Goal: Task Accomplishment & Management: Use online tool/utility

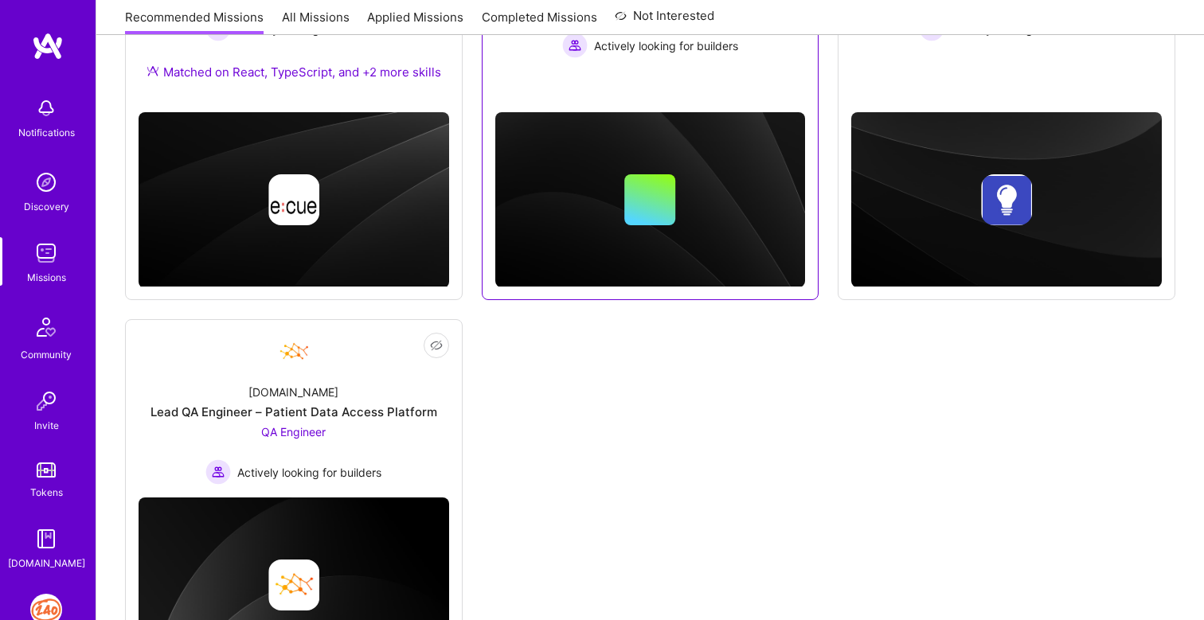
scroll to position [405, 0]
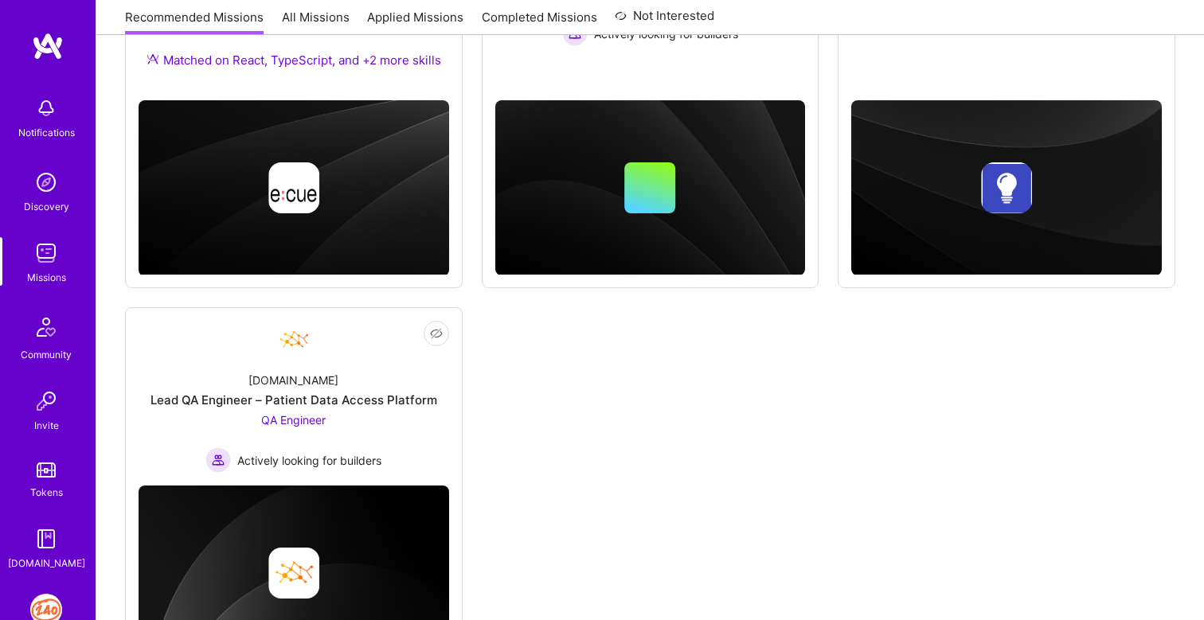
click at [42, 604] on img at bounding box center [46, 610] width 32 height 32
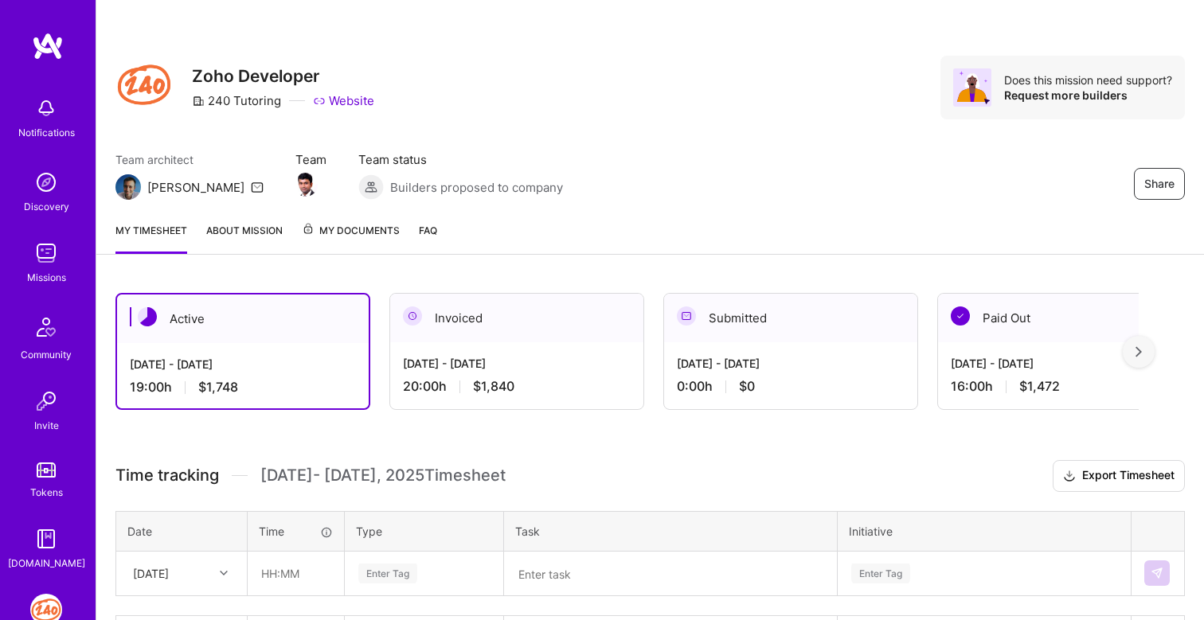
click at [285, 366] on div "[DATE] - [DATE]" at bounding box center [243, 364] width 226 height 17
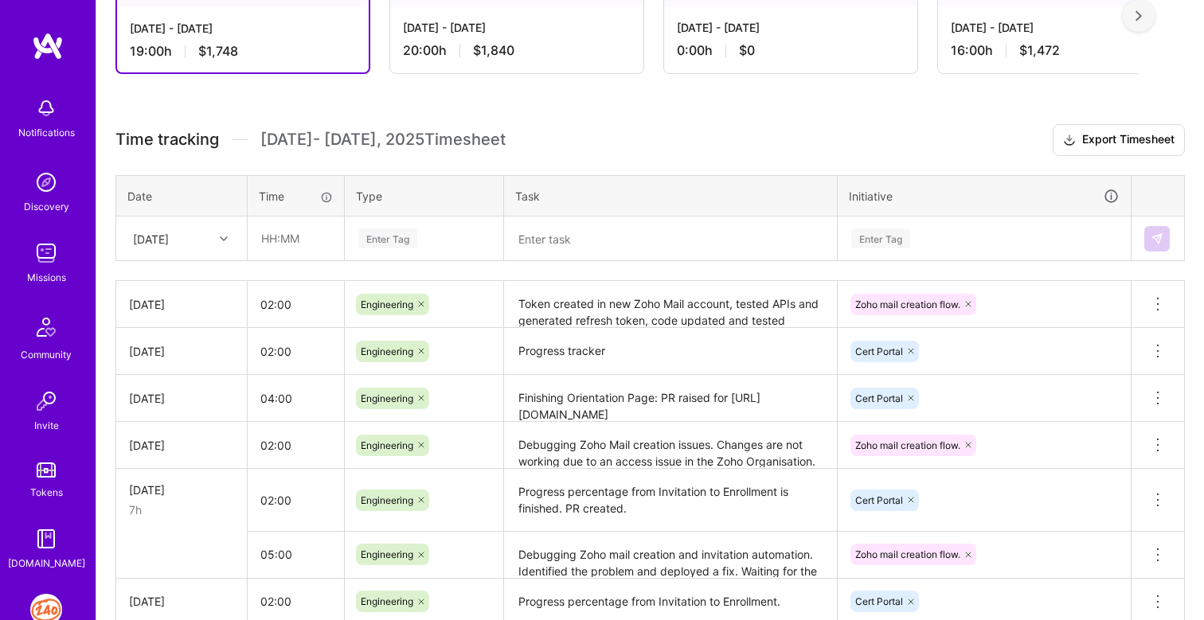
scroll to position [339, 0]
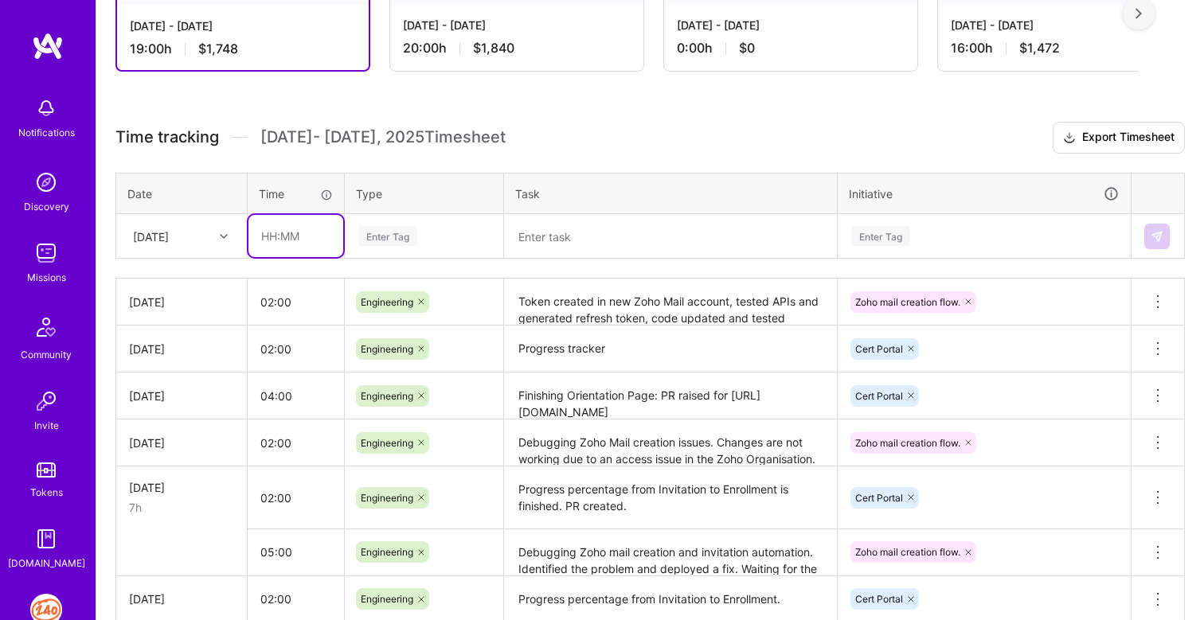
click at [273, 237] on input "text" at bounding box center [296, 236] width 95 height 42
type input "02:00"
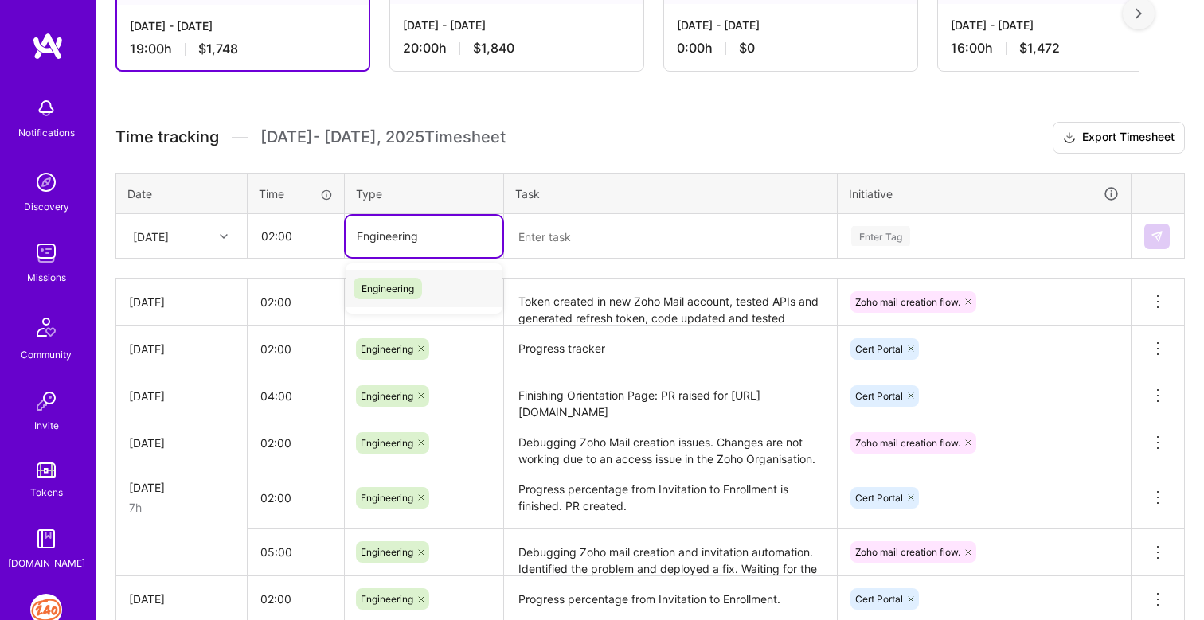
type input "Engineering"
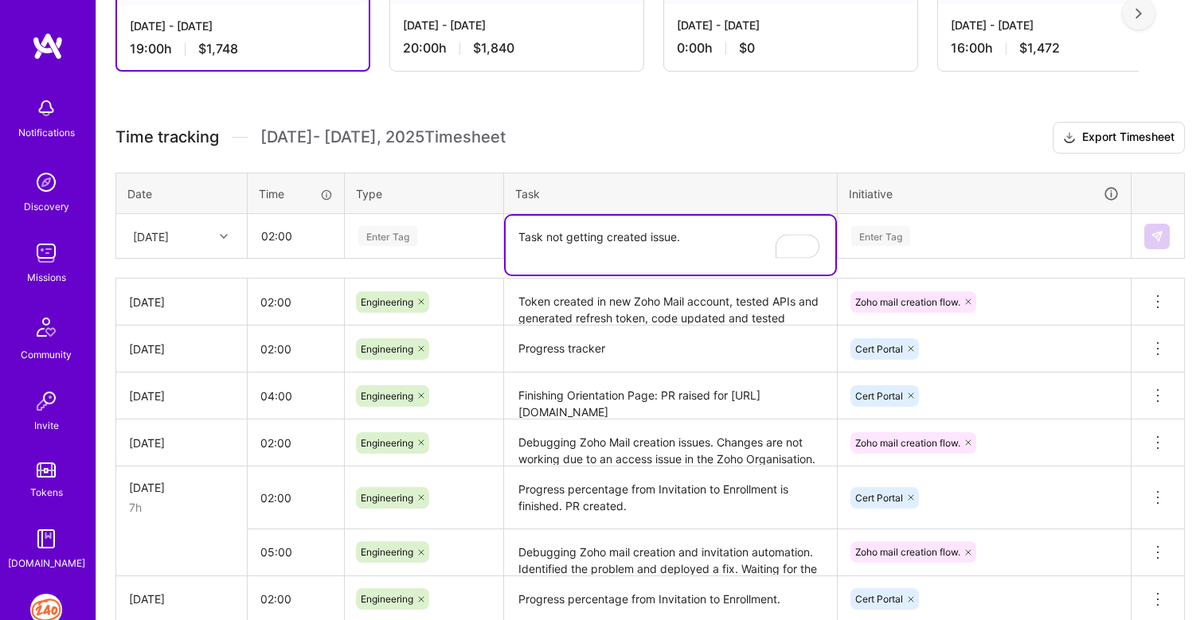
paste textarea "[URL][DOMAIN_NAME]"
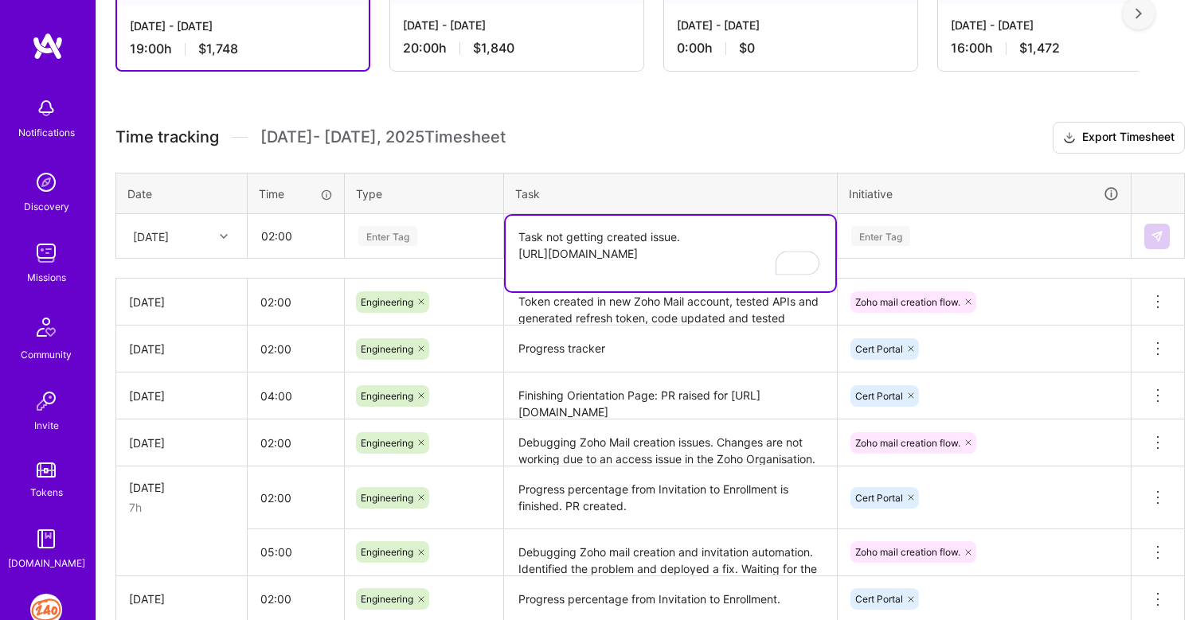
paste textarea "Task for the PA to send a 240 Tutoring invite"
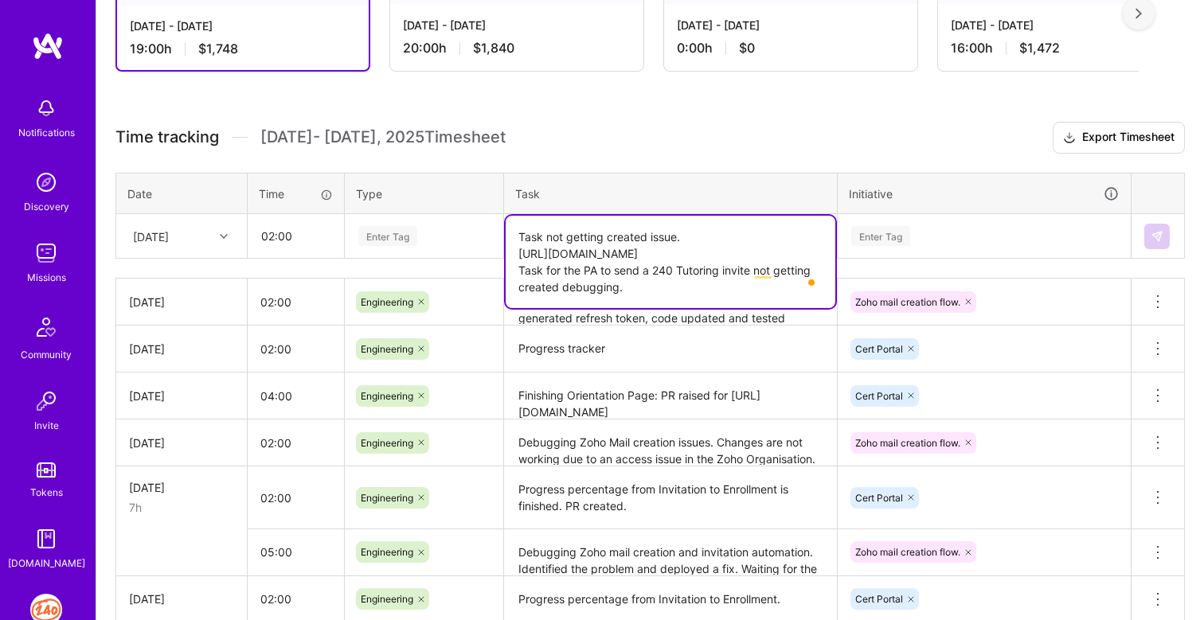
type textarea "Task not getting created issue. [URL][DOMAIN_NAME] Task for the PA to send a 24…"
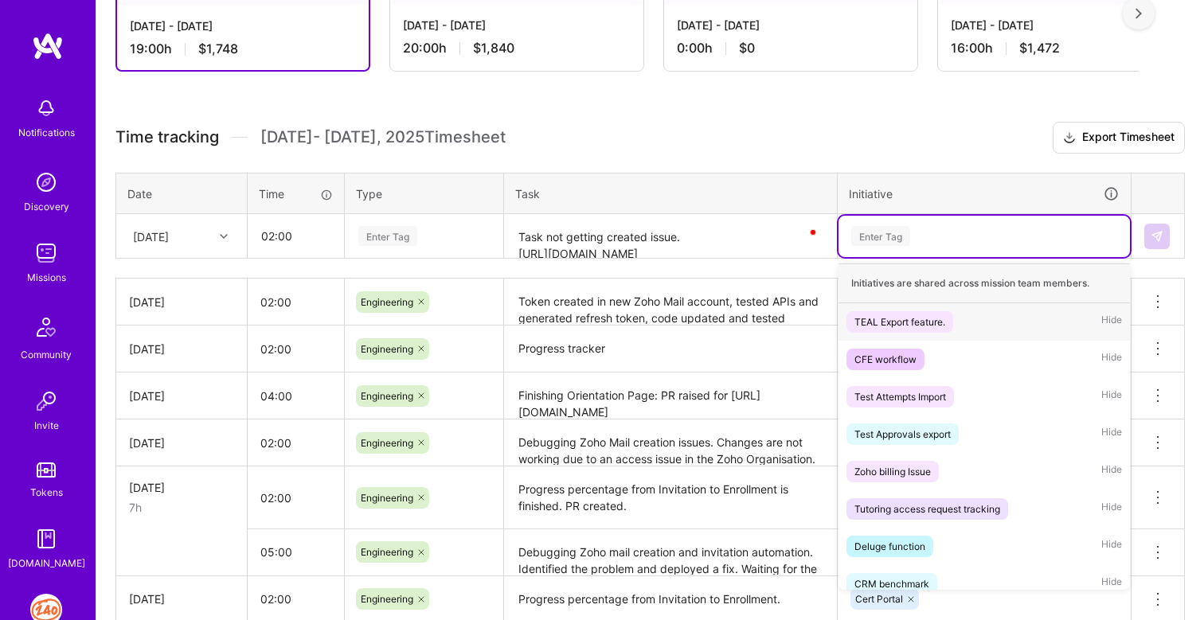
click at [928, 232] on div "Enter Tag" at bounding box center [984, 236] width 269 height 20
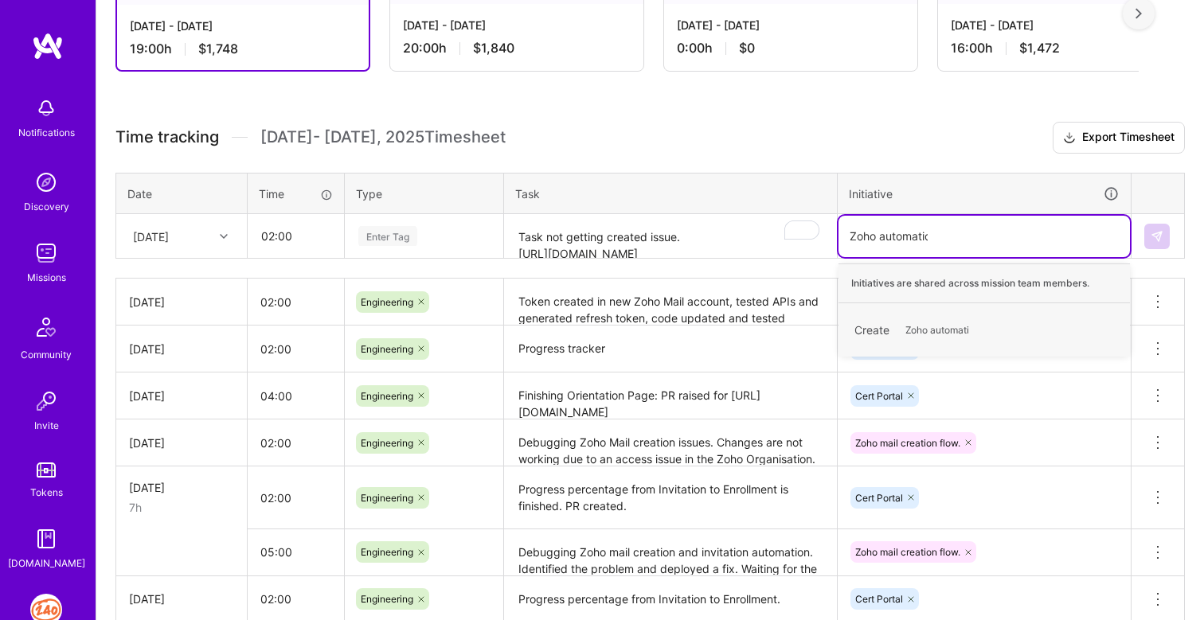
type input "Zoho automation"
click at [961, 326] on span "Zoho automation" at bounding box center [943, 330] width 91 height 22
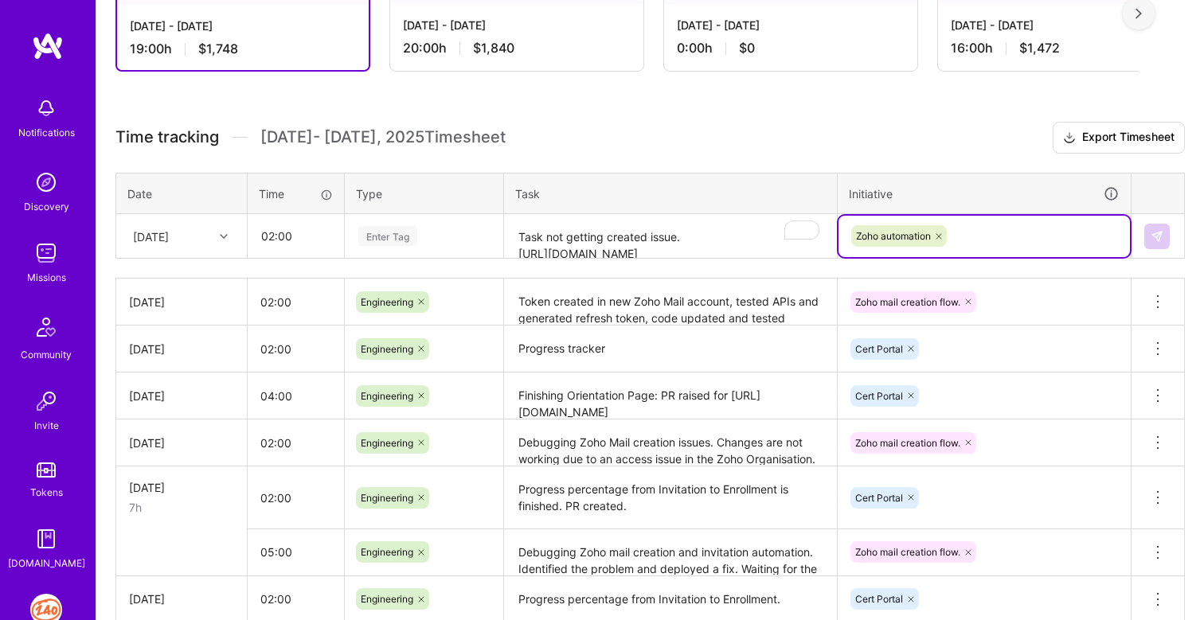
click at [399, 229] on div "Enter Tag" at bounding box center [387, 236] width 59 height 25
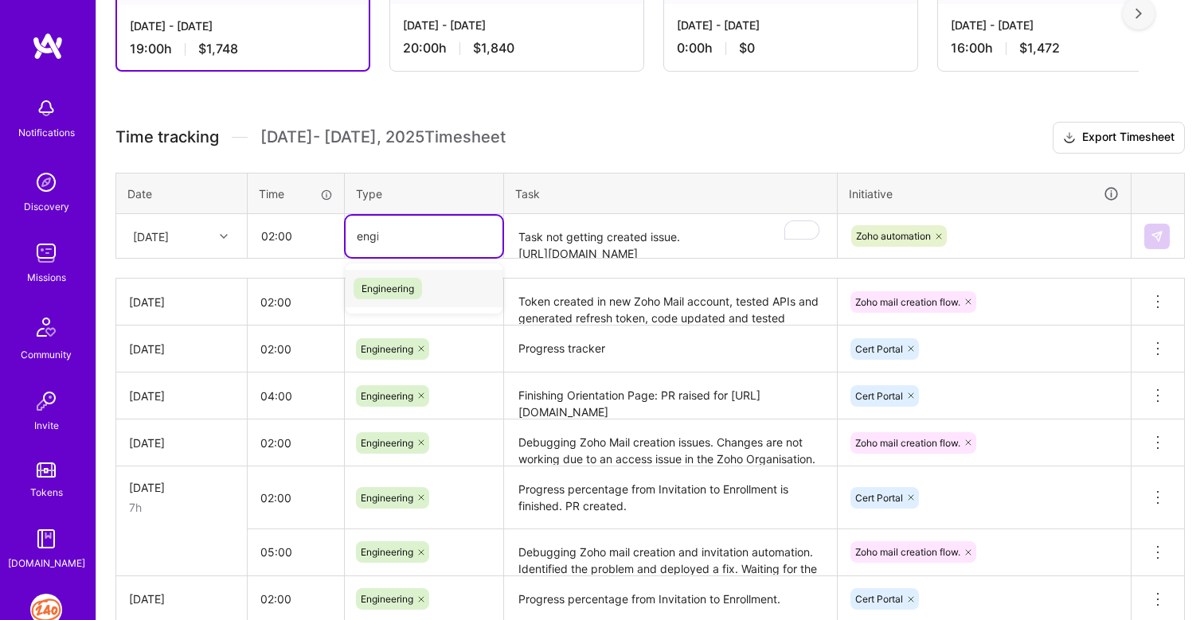
type input "engin"
click at [383, 292] on span "Engineering" at bounding box center [388, 289] width 68 height 22
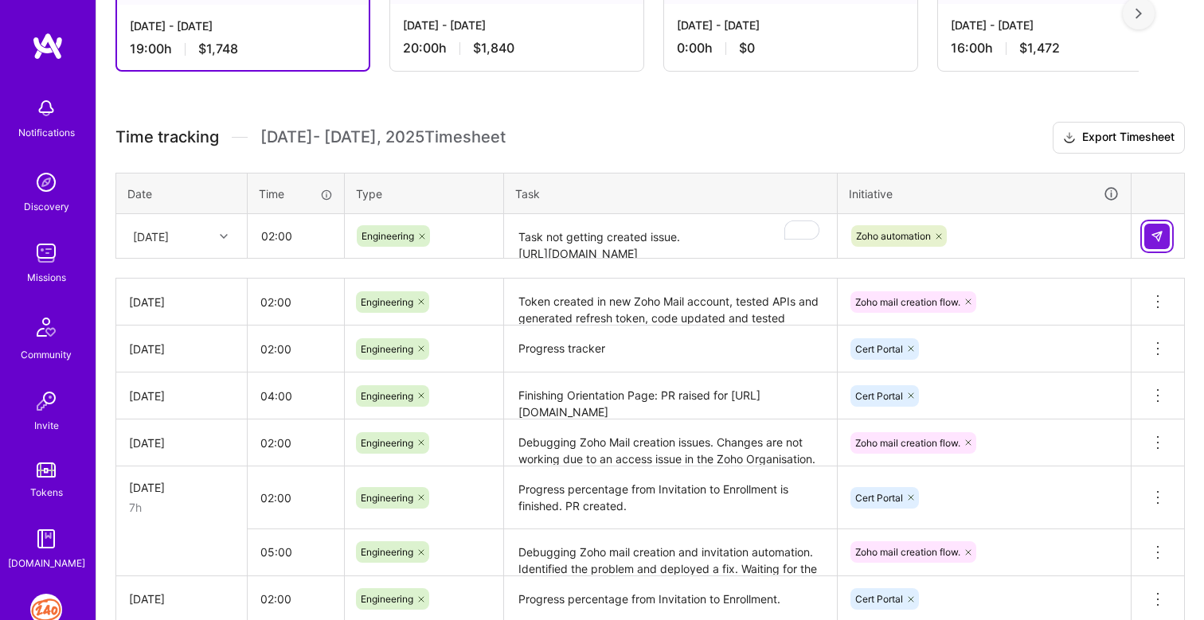
click at [1157, 235] on img at bounding box center [1157, 236] width 13 height 13
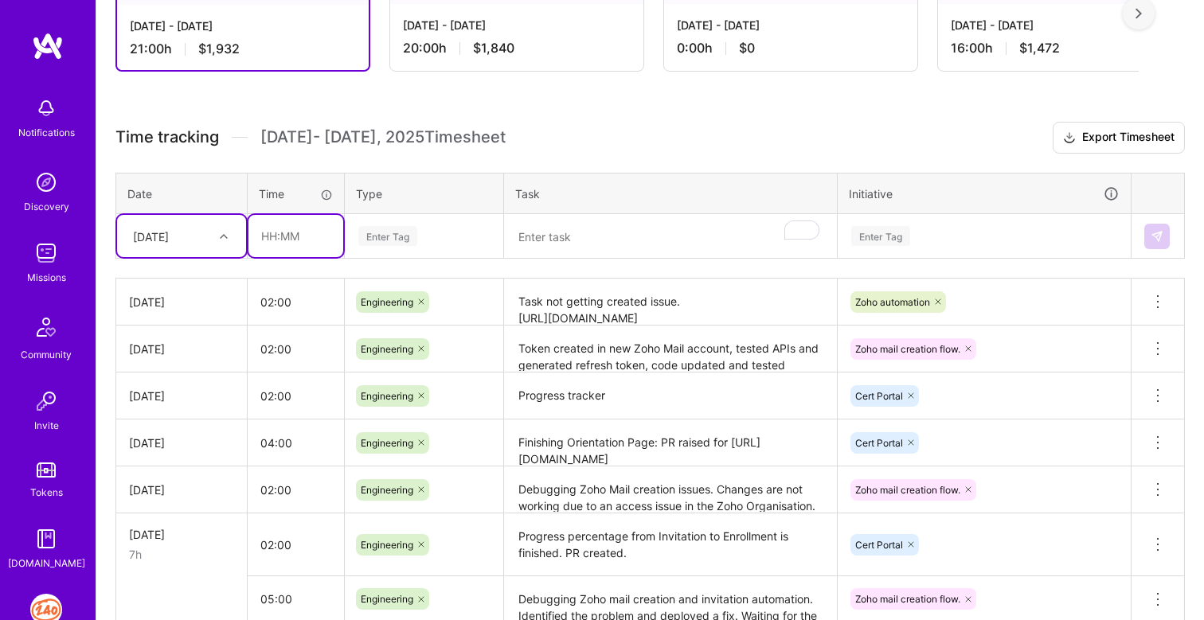
click at [263, 234] on input "text" at bounding box center [296, 236] width 95 height 42
type input "04:00"
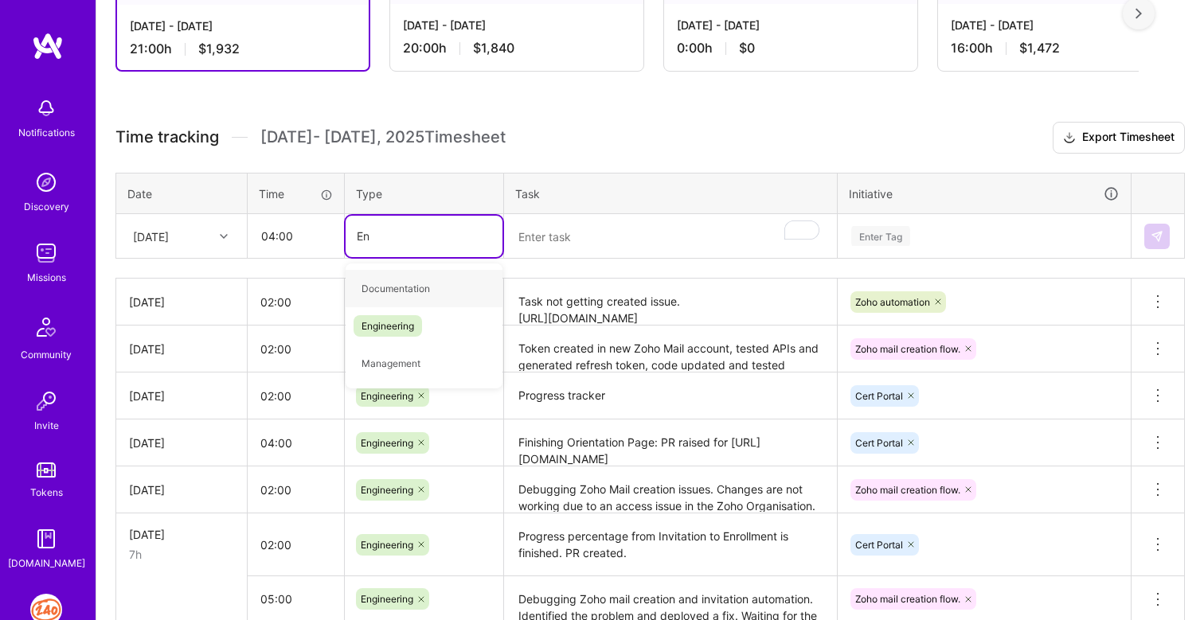
type input "Eng"
click at [382, 284] on span "Engineering" at bounding box center [388, 289] width 68 height 22
click at [575, 226] on textarea "To enrich screen reader interactions, please activate Accessibility in Grammarl…" at bounding box center [671, 237] width 330 height 42
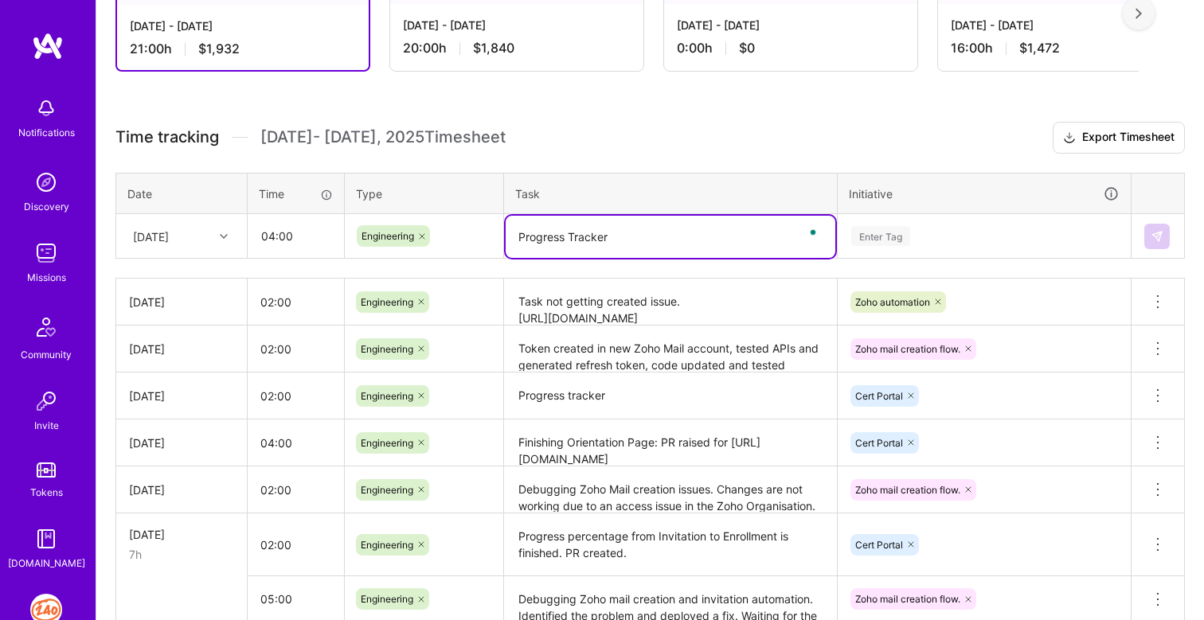
type textarea "Progress Tracker"
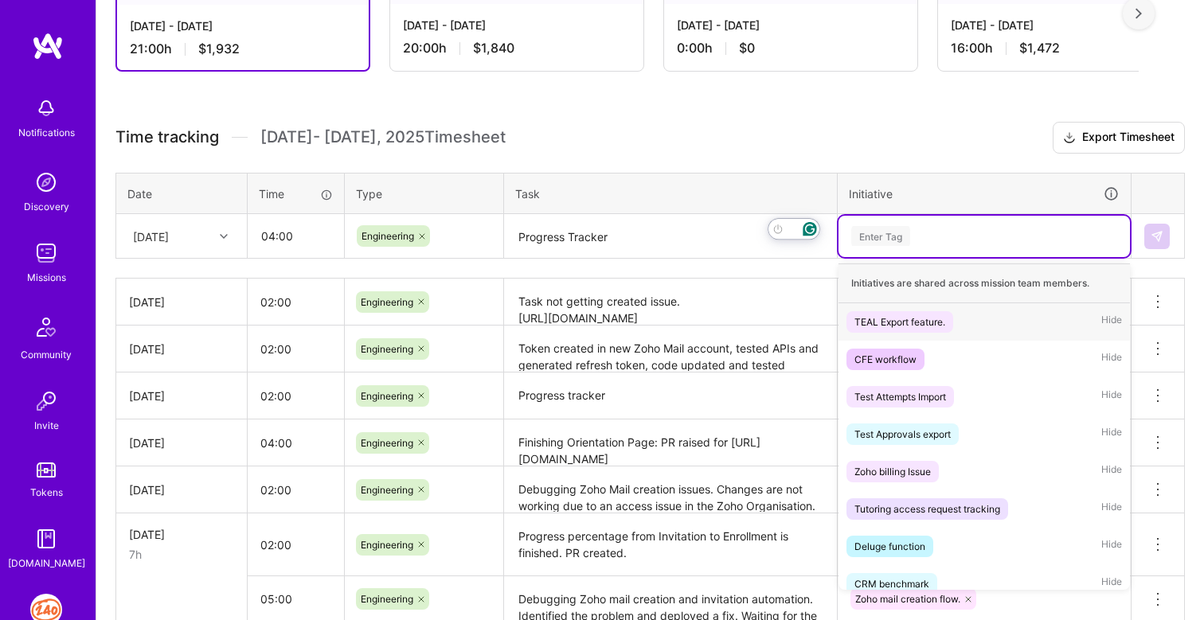
click at [903, 237] on div "Enter Tag" at bounding box center [880, 236] width 59 height 25
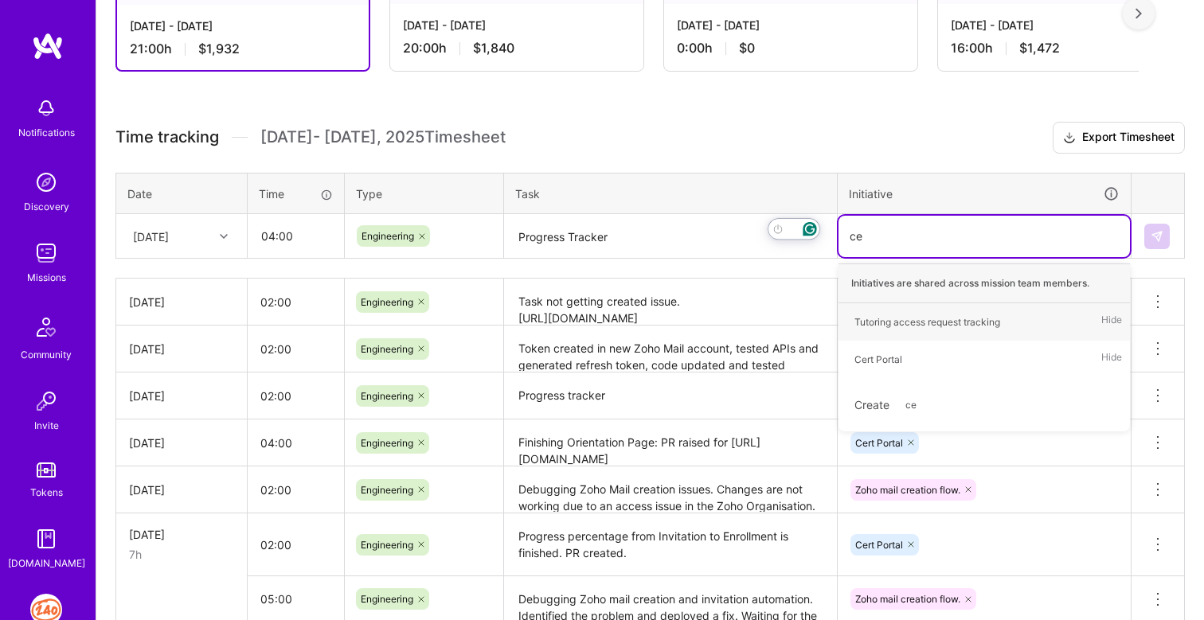
type input "cer"
click at [898, 325] on div "Cert Portal" at bounding box center [879, 322] width 48 height 17
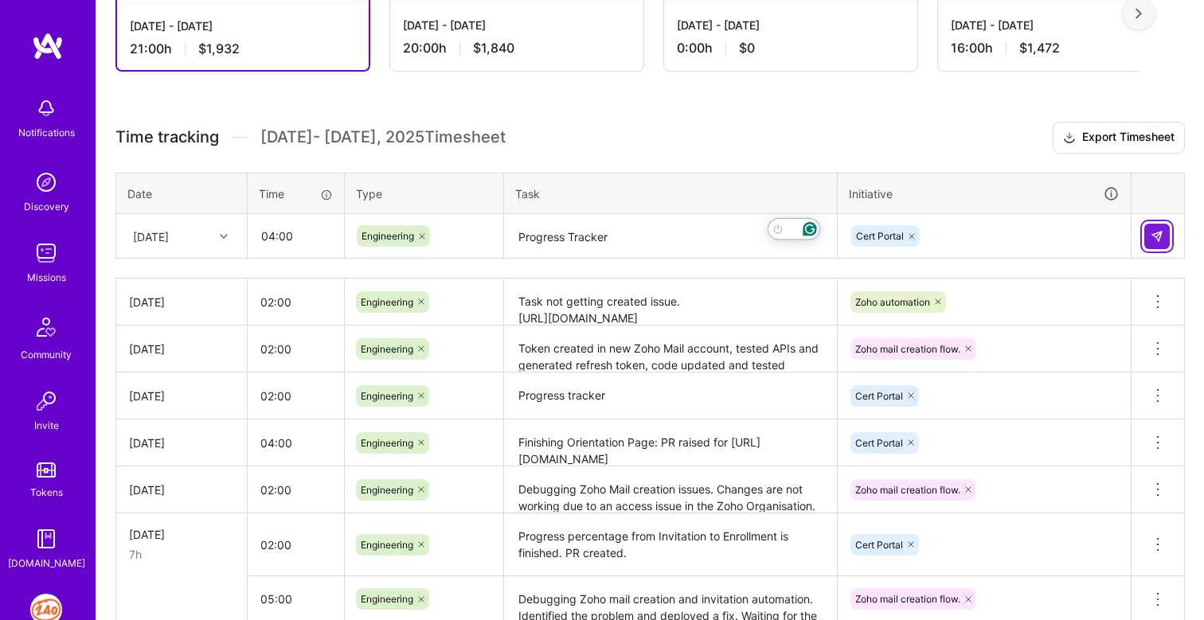
click at [1164, 232] on button at bounding box center [1157, 236] width 25 height 25
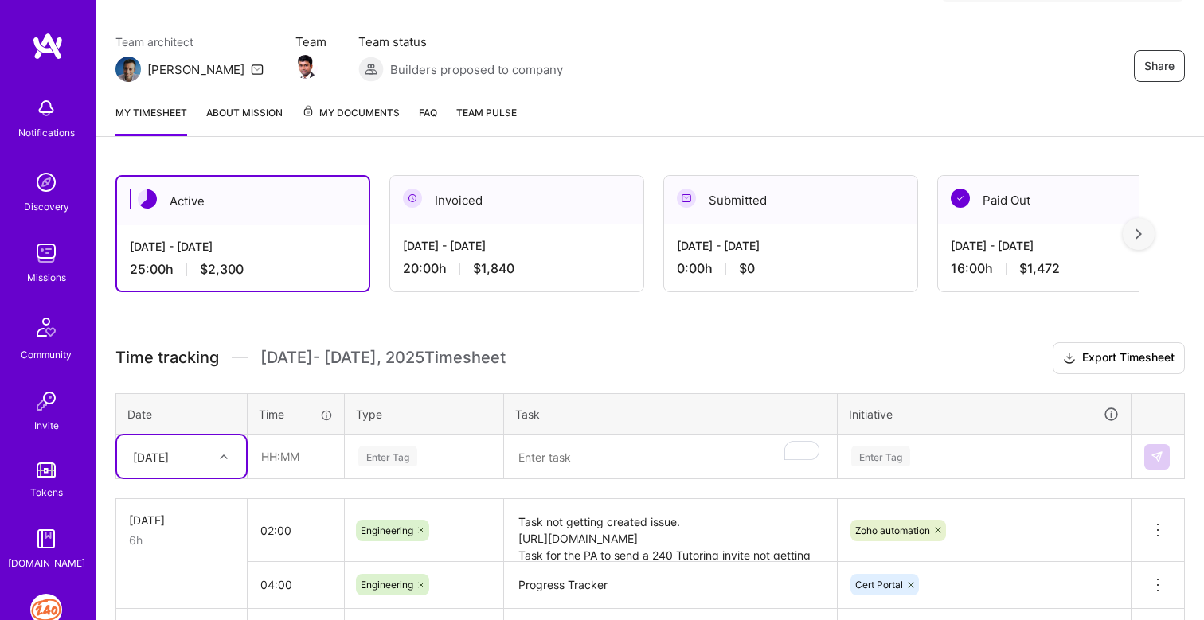
scroll to position [0, 0]
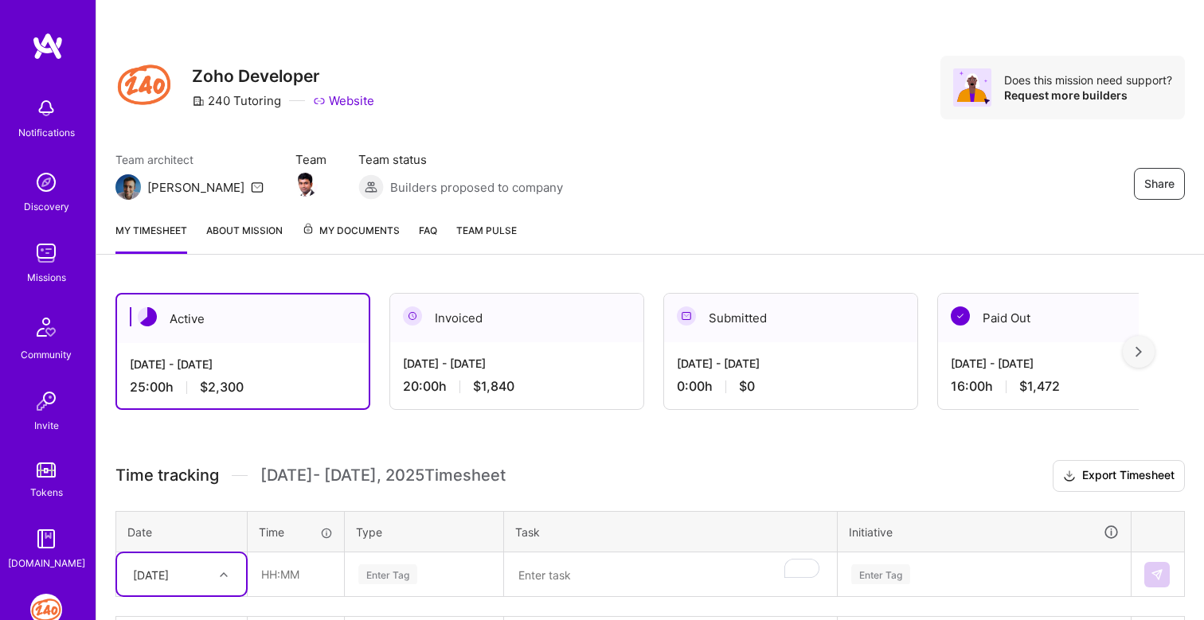
click at [1141, 352] on img at bounding box center [1139, 351] width 6 height 11
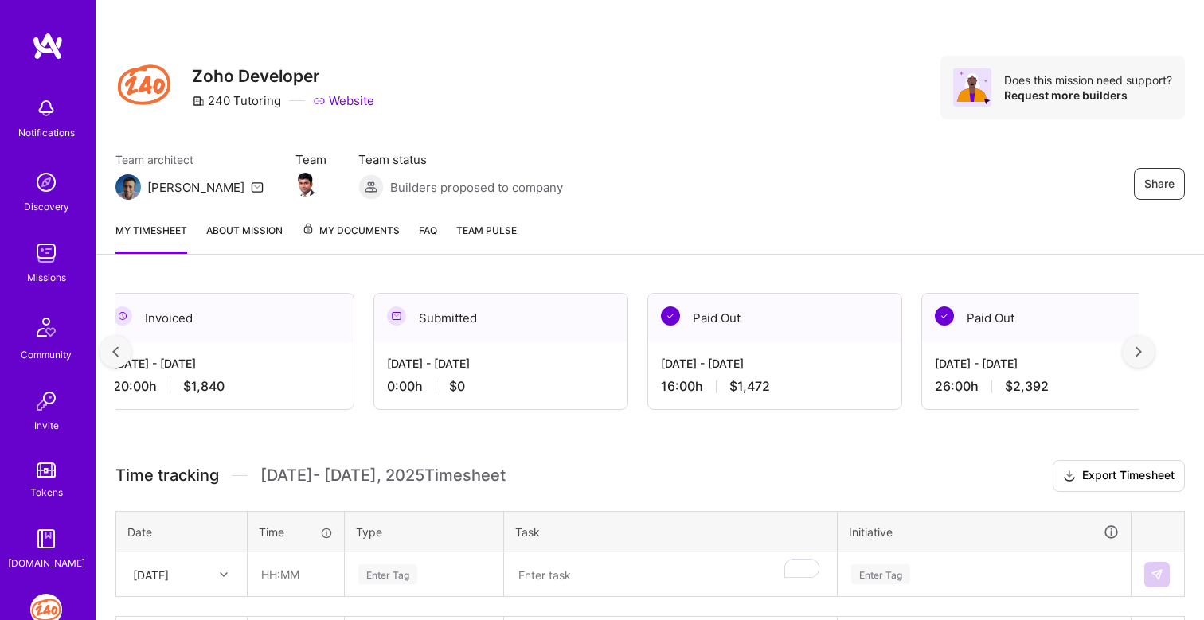
click at [1141, 352] on img at bounding box center [1139, 351] width 6 height 11
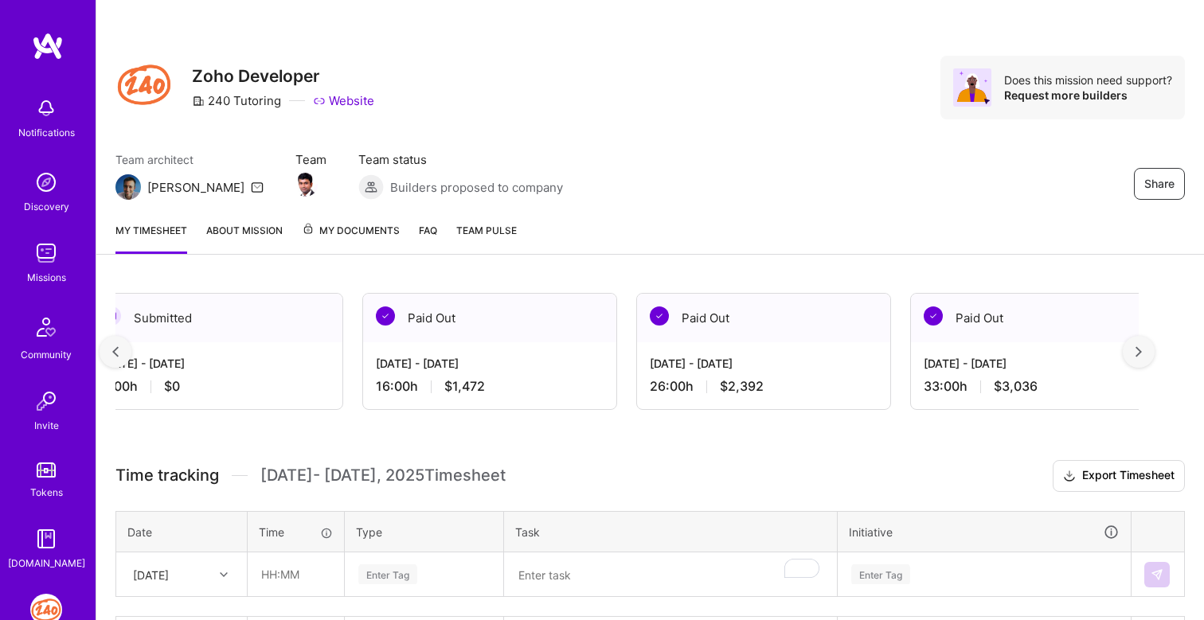
scroll to position [0, 580]
click at [112, 359] on div at bounding box center [116, 352] width 32 height 32
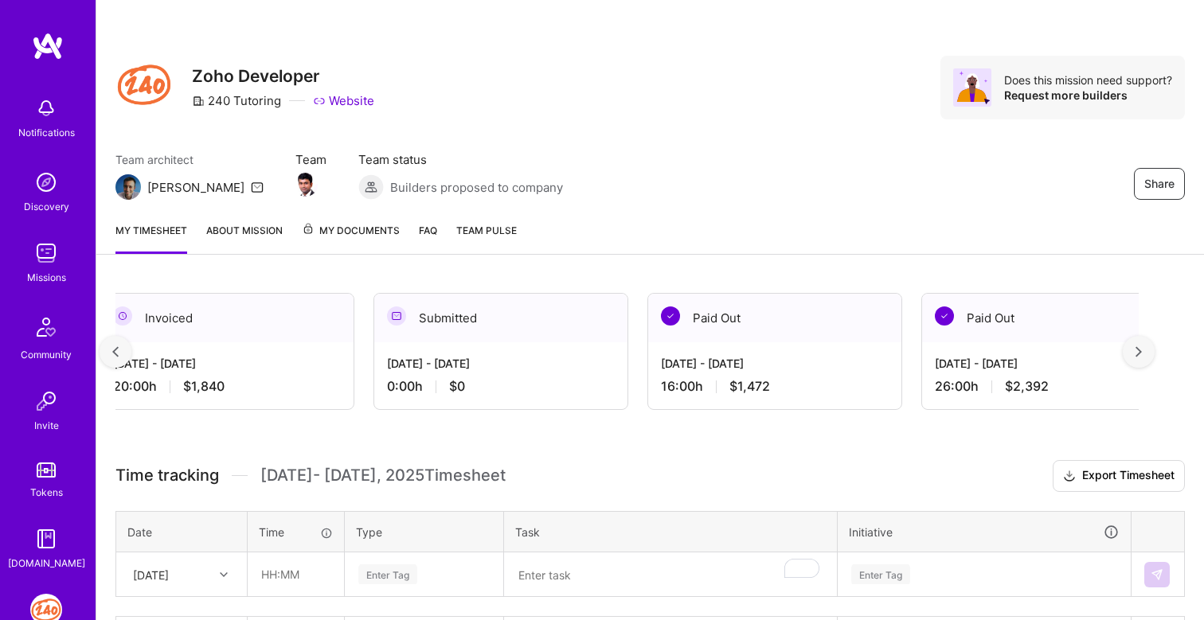
click at [112, 359] on div at bounding box center [116, 352] width 32 height 32
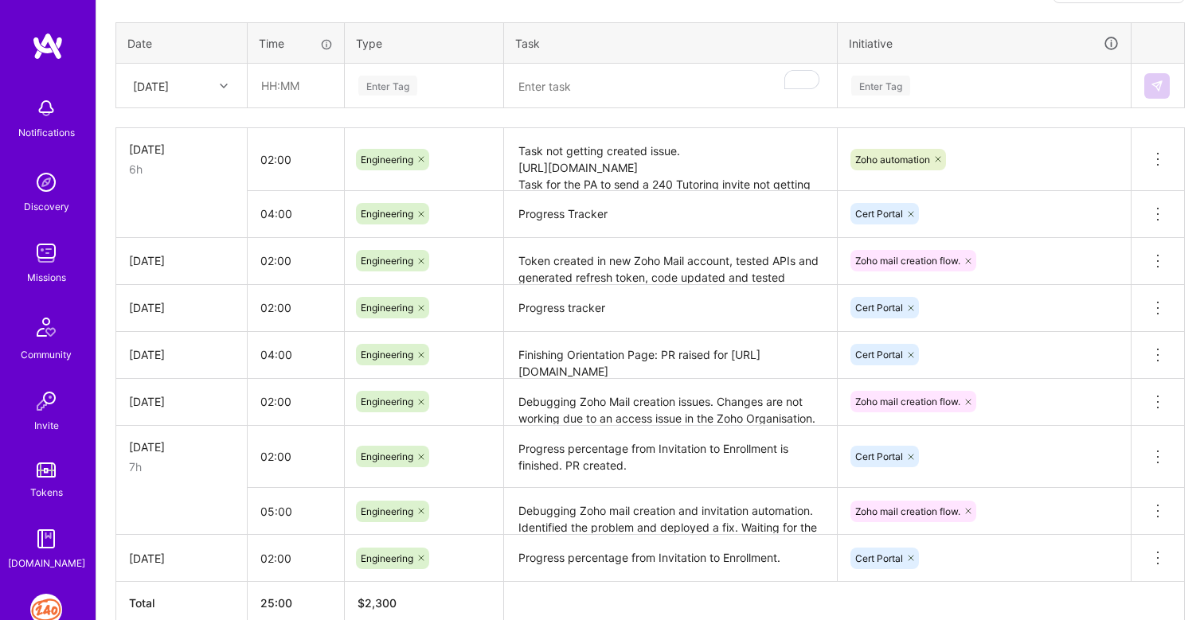
scroll to position [491, 0]
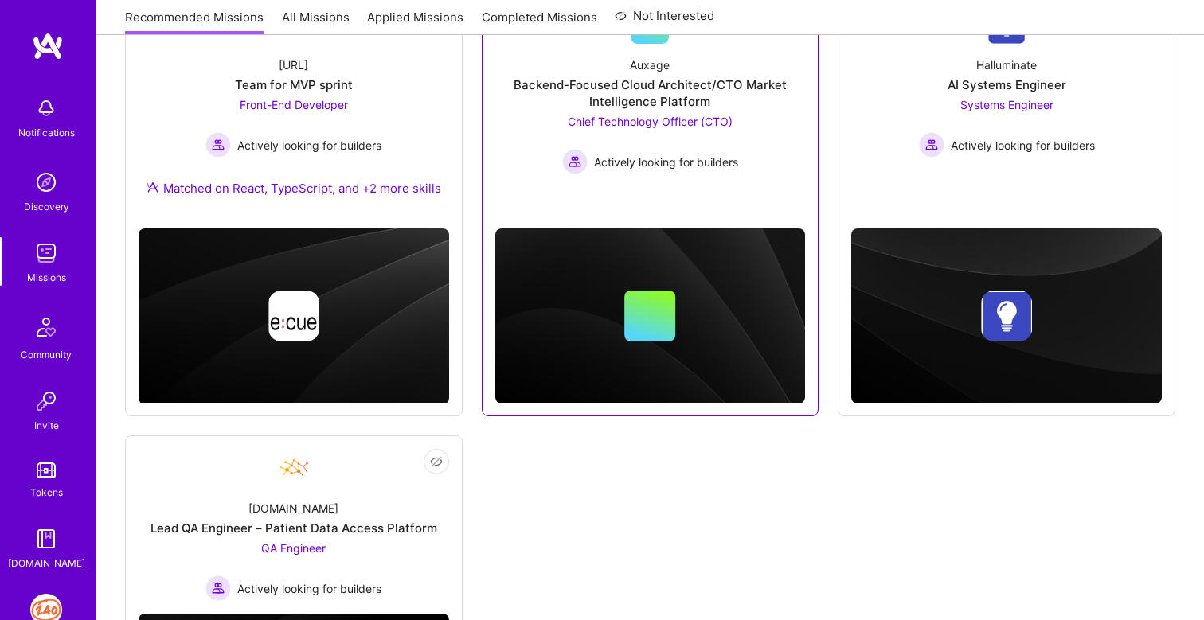
scroll to position [277, 0]
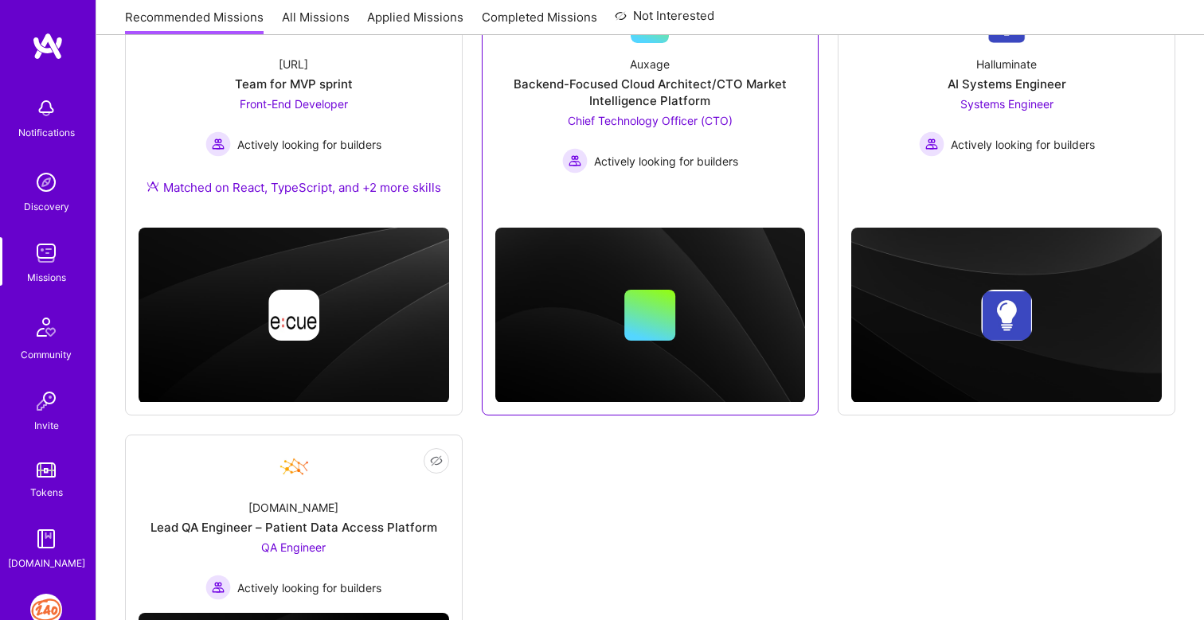
click at [693, 150] on div "Actively looking for builders" at bounding box center [650, 160] width 176 height 25
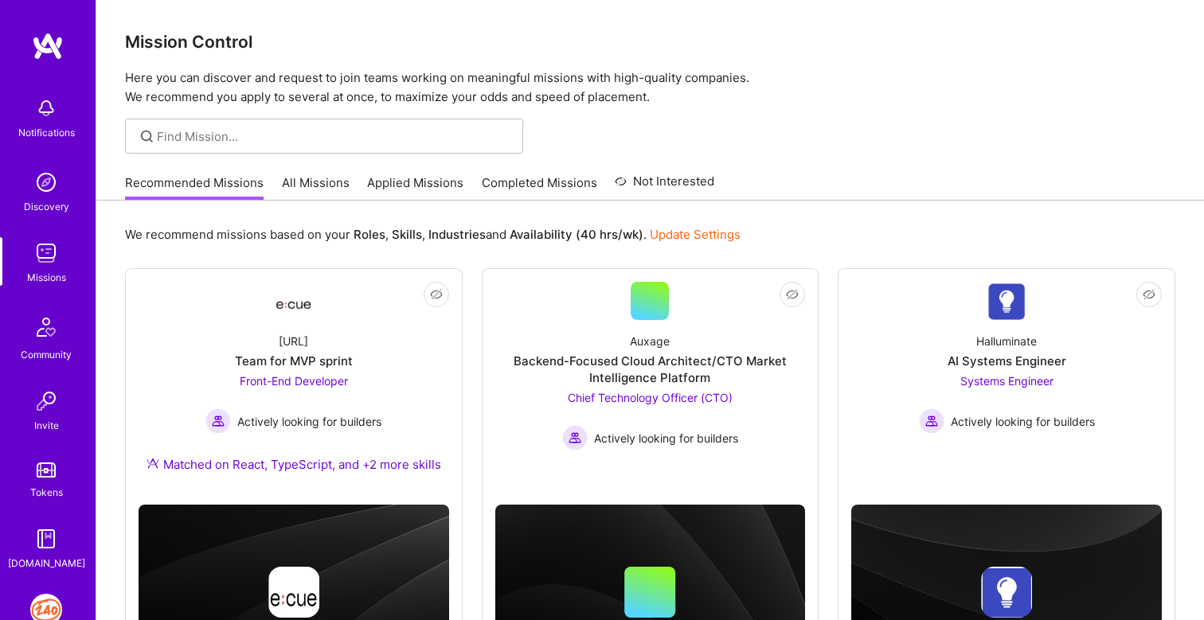
click at [302, 190] on link "All Missions" at bounding box center [316, 187] width 68 height 26
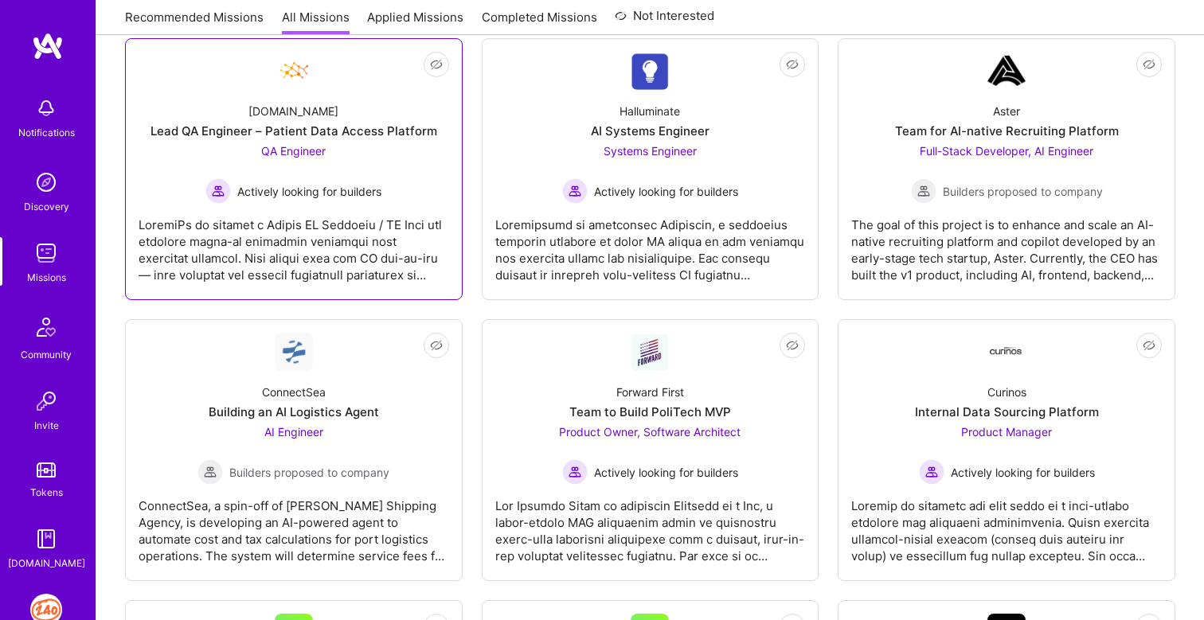
scroll to position [262, 0]
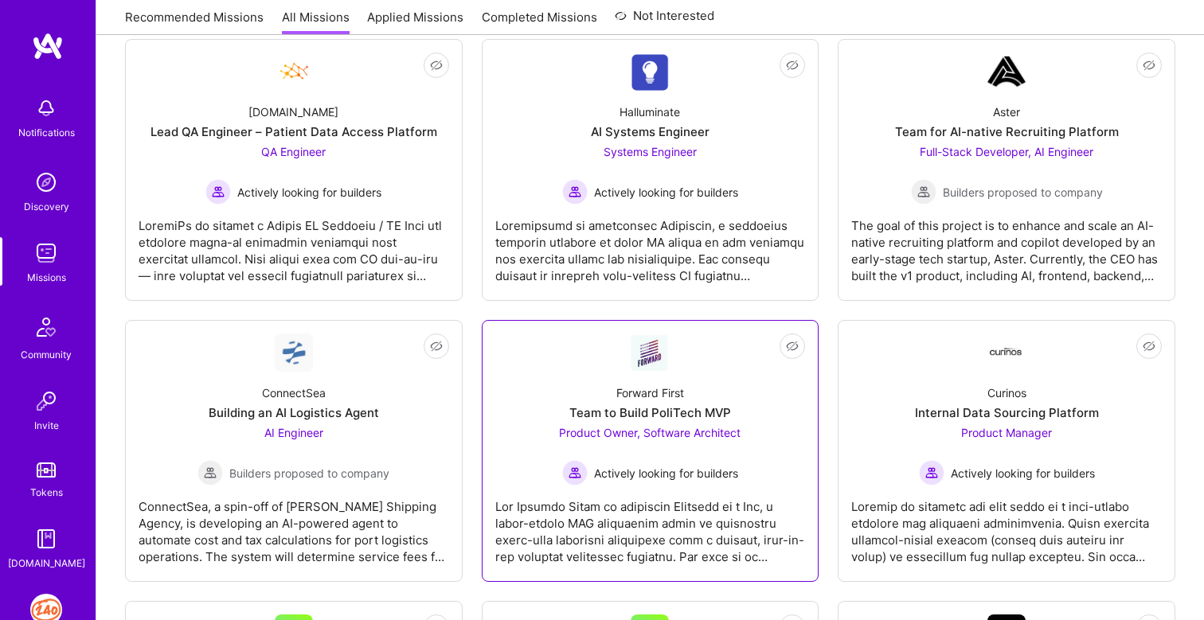
click at [609, 423] on div "Forward First Team to Build PoliTech MVP Product Owner, Software Architect Acti…" at bounding box center [650, 429] width 311 height 114
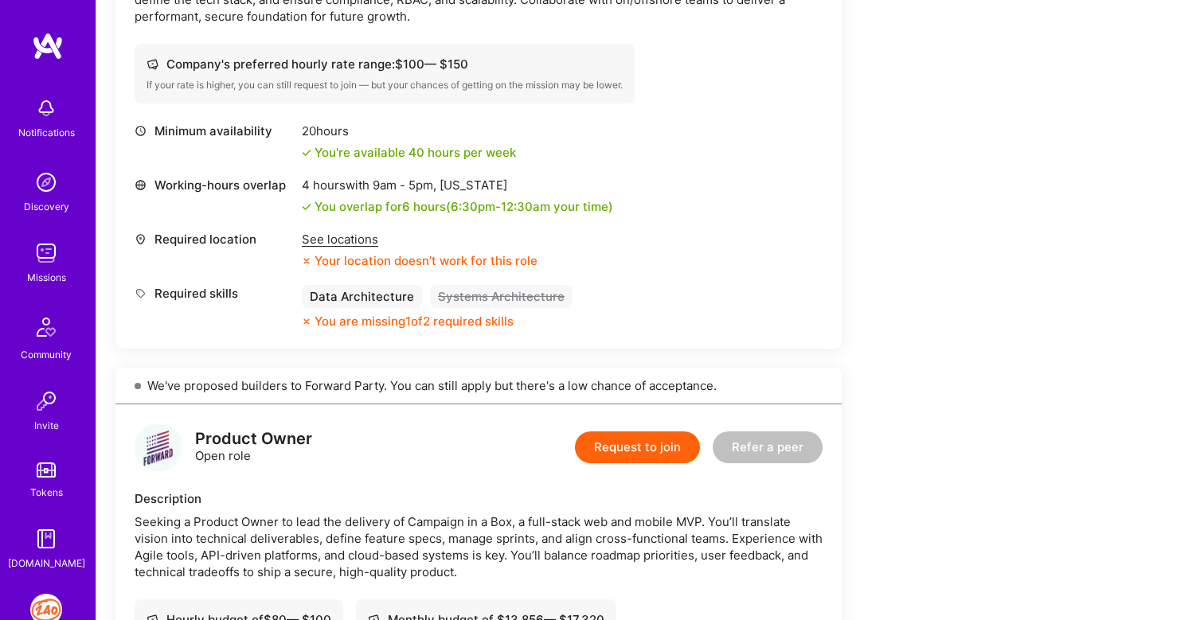
scroll to position [566, 0]
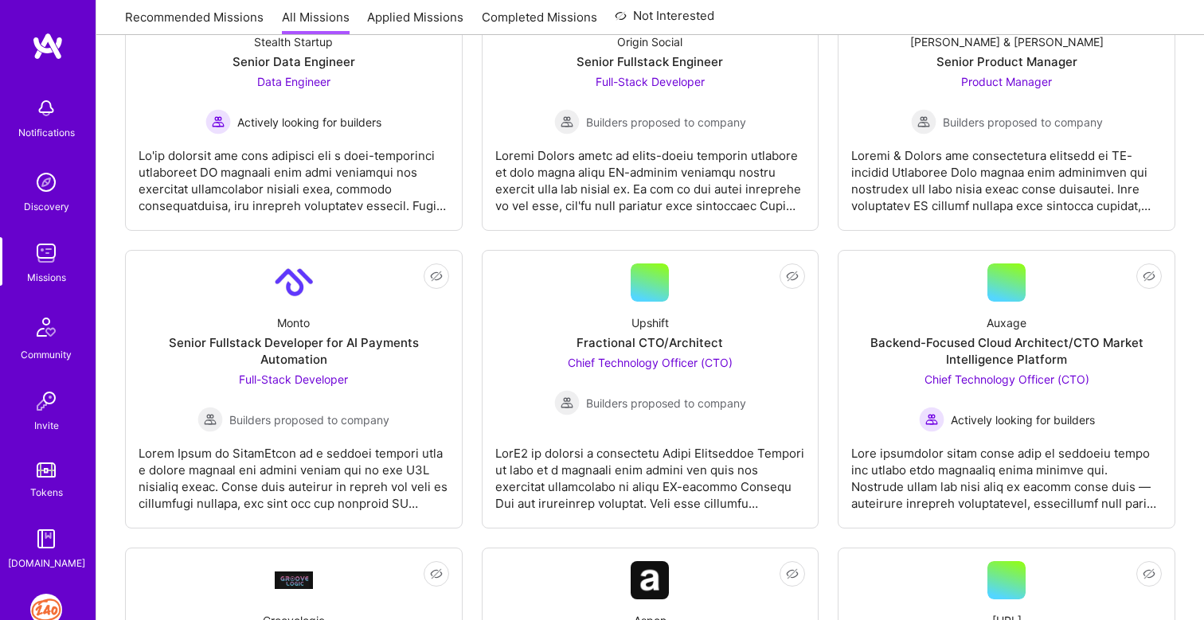
scroll to position [895, 0]
click at [753, 430] on link "Not Interested Upshift Fractional CTO/Architect Chief Technology Officer (CTO) …" at bounding box center [650, 389] width 311 height 252
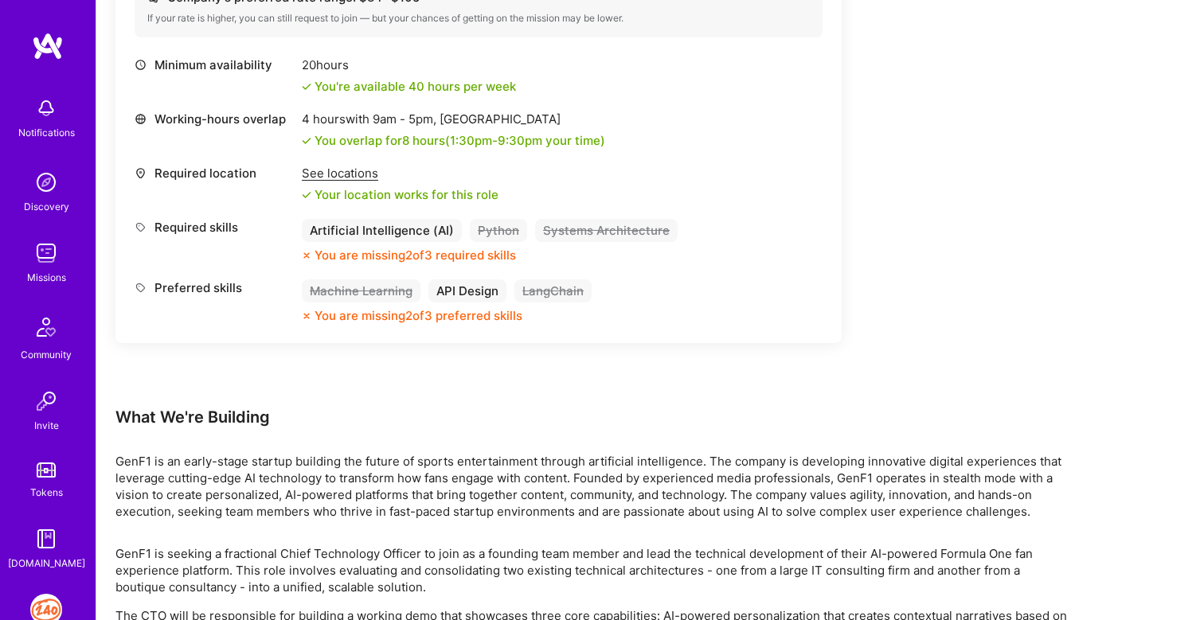
scroll to position [629, 0]
